Goal: Task Accomplishment & Management: Manage account settings

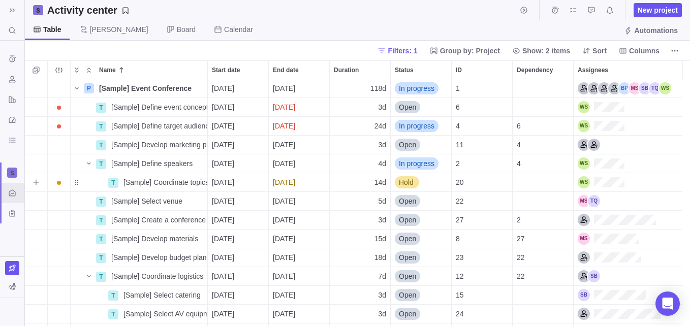
scroll to position [239, 658]
click at [9, 56] on icon "Time logs history" at bounding box center [12, 59] width 8 height 8
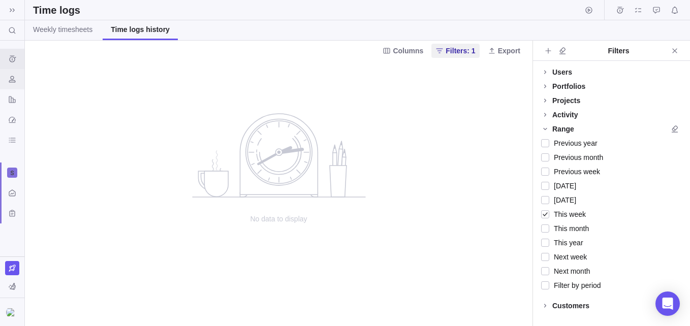
click at [12, 87] on div "Resources" at bounding box center [12, 79] width 24 height 20
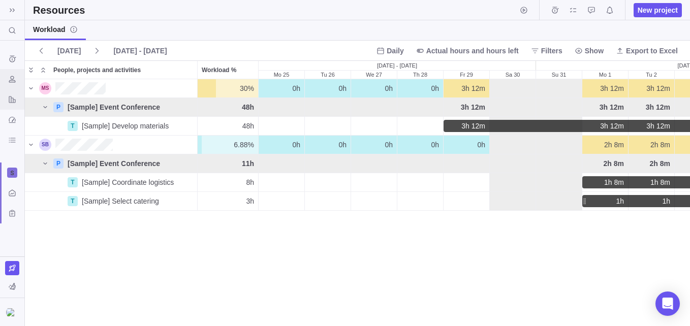
scroll to position [239, 658]
click at [13, 101] on icon "Reports" at bounding box center [12, 99] width 7 height 7
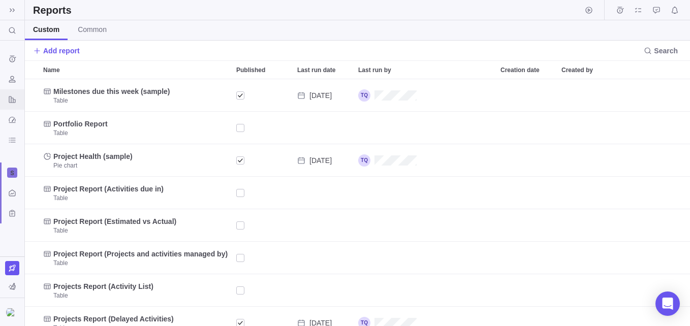
scroll to position [239, 658]
click at [15, 111] on div "Dashboard" at bounding box center [12, 120] width 24 height 20
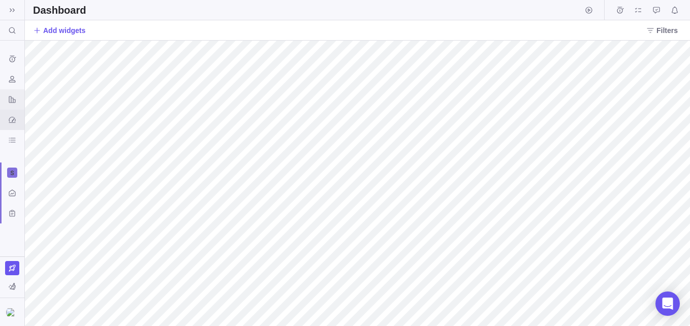
click at [12, 102] on icon "Reports" at bounding box center [12, 100] width 8 height 8
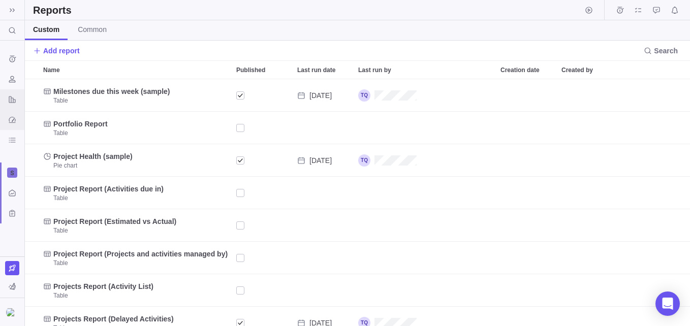
scroll to position [239, 658]
click at [15, 149] on div "BI dashboards" at bounding box center [12, 140] width 24 height 20
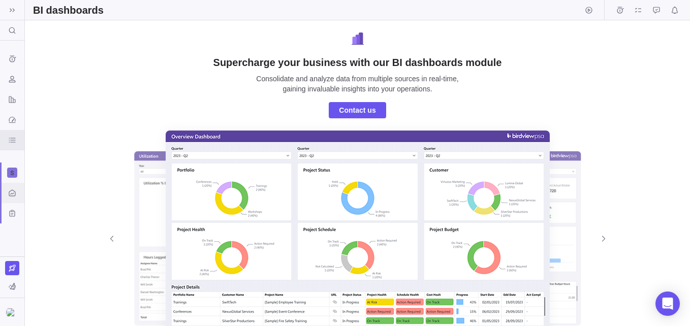
click at [6, 196] on div "Activity center" at bounding box center [12, 193] width 16 height 16
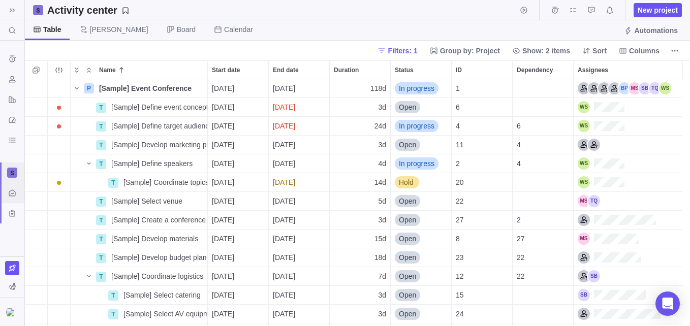
scroll to position [239, 658]
click at [7, 178] on div at bounding box center [12, 173] width 16 height 16
click at [7, 175] on div at bounding box center [12, 173] width 10 height 10
click at [16, 208] on div "Custom forms" at bounding box center [12, 213] width 16 height 16
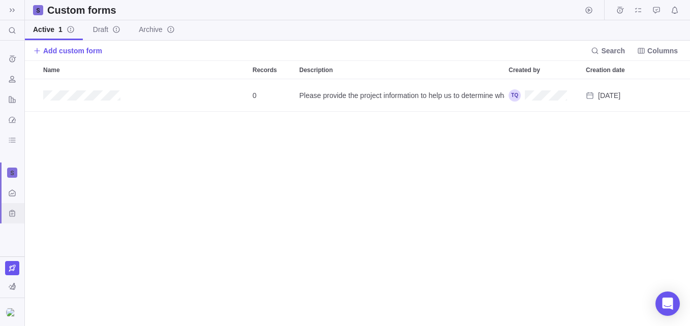
scroll to position [239, 658]
click at [6, 77] on div "Resources" at bounding box center [12, 79] width 16 height 16
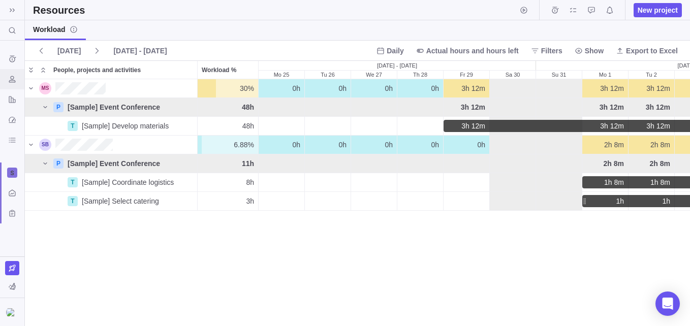
scroll to position [239, 658]
click at [7, 61] on div "Time logs history" at bounding box center [12, 59] width 16 height 16
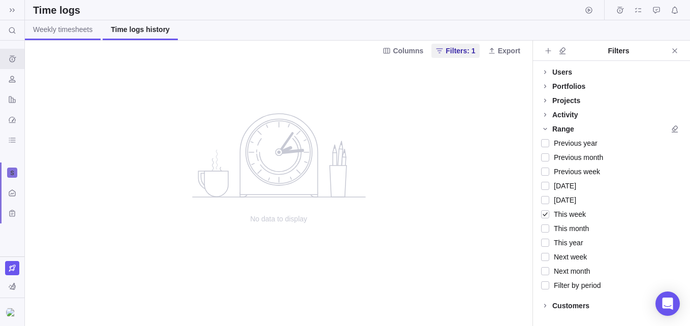
click at [73, 35] on link "Weekly timesheets" at bounding box center [63, 30] width 76 height 20
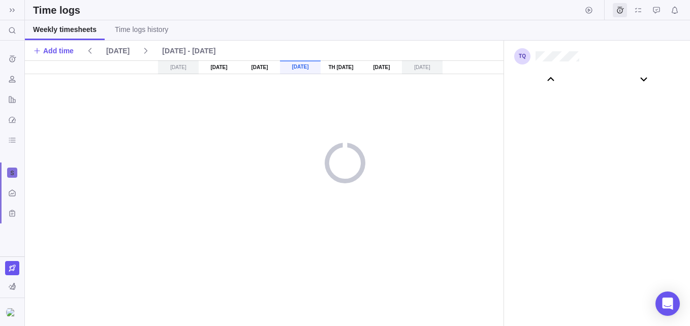
scroll to position [56593, 0]
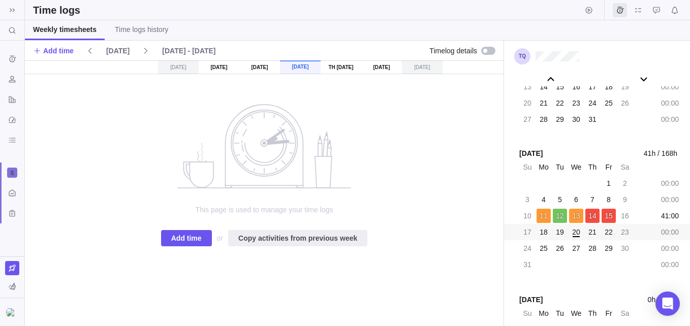
click at [73, 35] on link "Weekly timesheets" at bounding box center [65, 30] width 80 height 20
drag, startPoint x: 157, startPoint y: 45, endPoint x: 163, endPoint y: 46, distance: 6.2
click at [163, 46] on div "[DATE] - [DATE]" at bounding box center [189, 51] width 62 height 14
drag, startPoint x: 168, startPoint y: 47, endPoint x: 180, endPoint y: 48, distance: 12.2
click at [180, 48] on div "[DATE] - [DATE]" at bounding box center [189, 51] width 62 height 14
